Goal: Find contact information: Find contact information

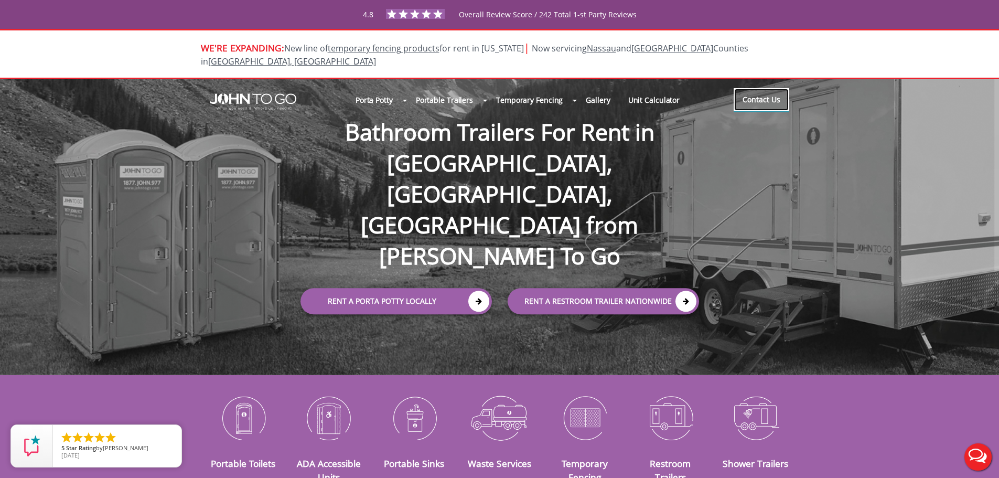
click at [754, 88] on link "Contact Us" at bounding box center [762, 99] width 56 height 23
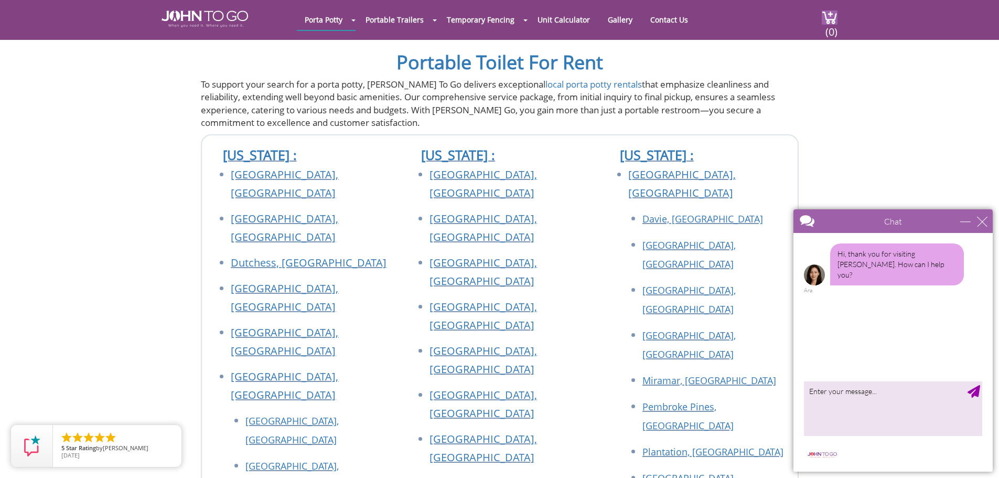
scroll to position [1154, 0]
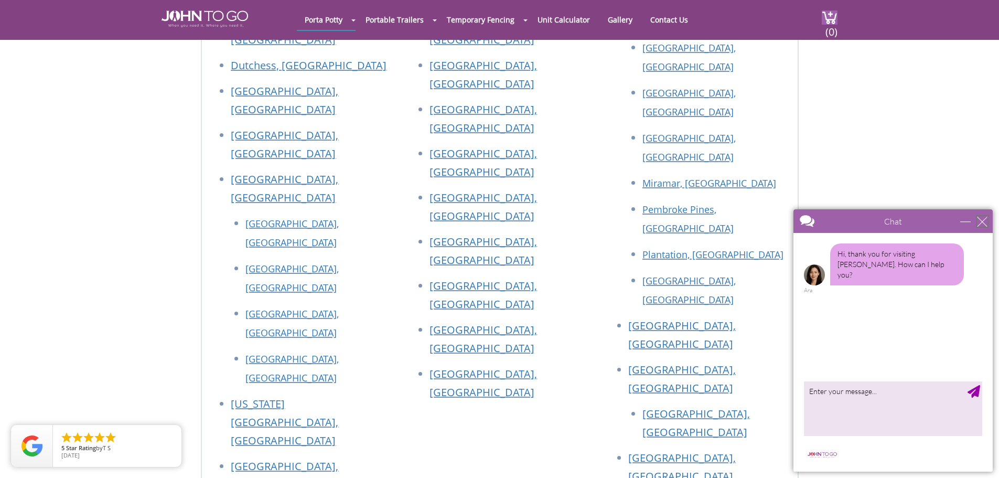
click at [981, 216] on div "close" at bounding box center [982, 221] width 10 height 10
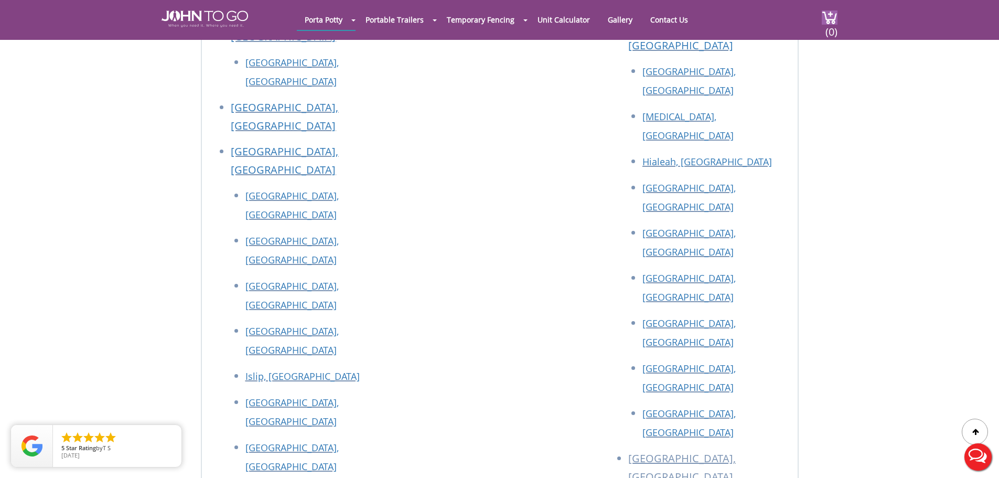
scroll to position [1888, 0]
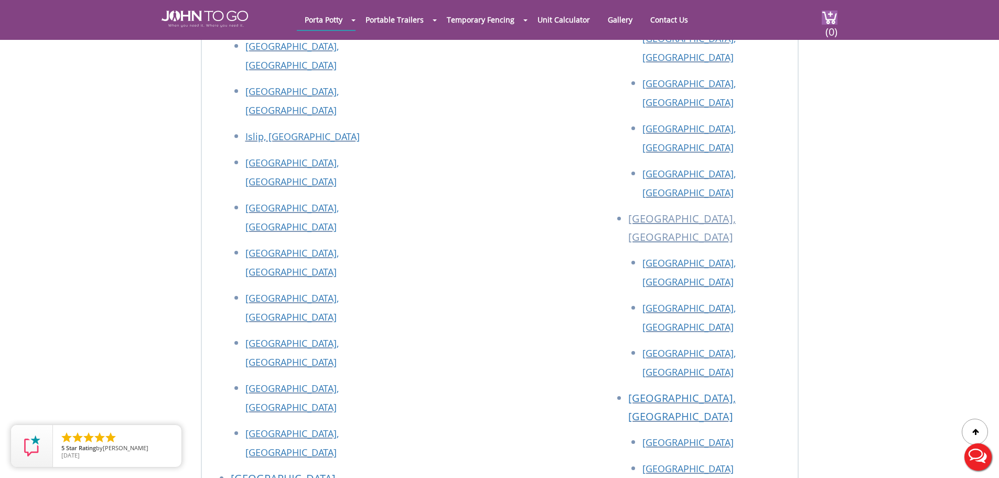
scroll to position [2003, 0]
